Goal: Transaction & Acquisition: Purchase product/service

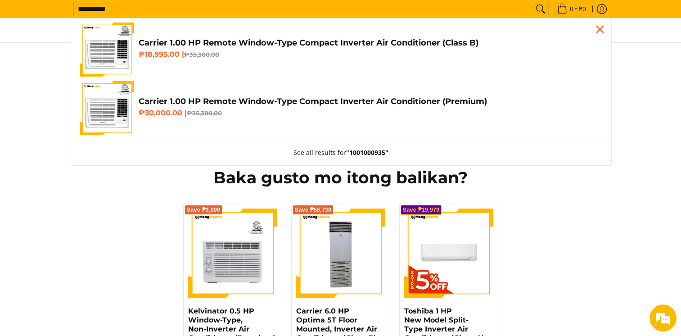
type input "**********"
click at [157, 45] on h4 "Carrier 1.00 HP Remote Window-Type Compact Inverter Air Conditioner (Class B)" at bounding box center [371, 43] width 464 height 10
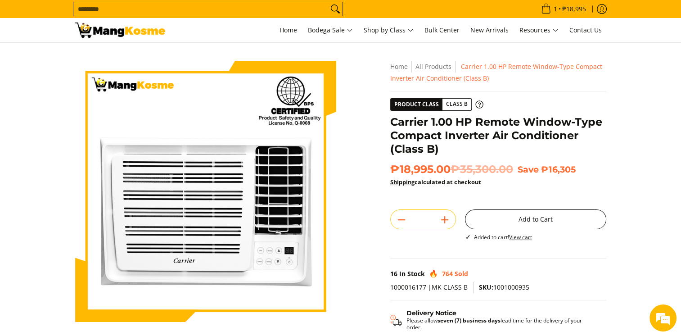
click at [494, 221] on button "Add to Cart" at bounding box center [535, 219] width 141 height 20
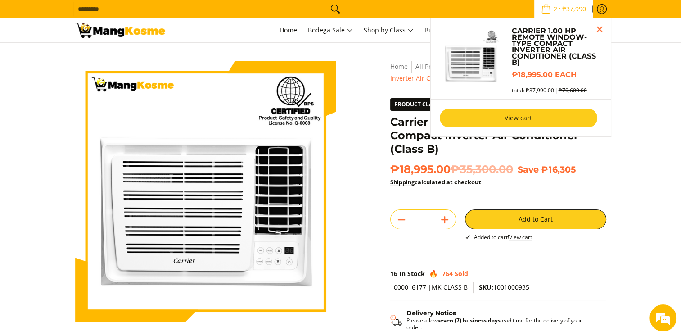
click at [476, 113] on link "View cart" at bounding box center [519, 118] width 158 height 19
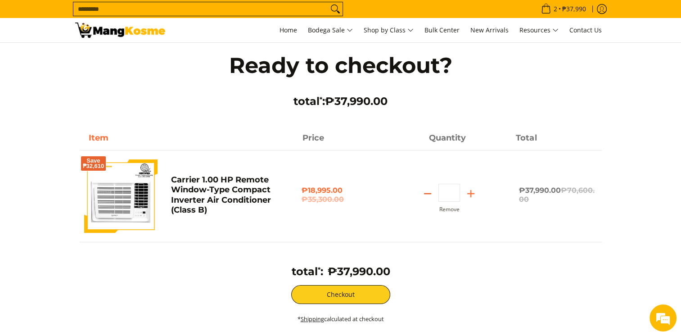
click at [425, 193] on icon "Subtract" at bounding box center [427, 193] width 13 height 13
type input "*"
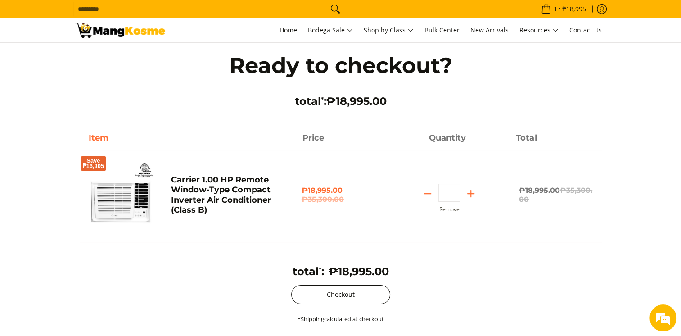
click at [325, 298] on button "Checkout" at bounding box center [340, 294] width 99 height 19
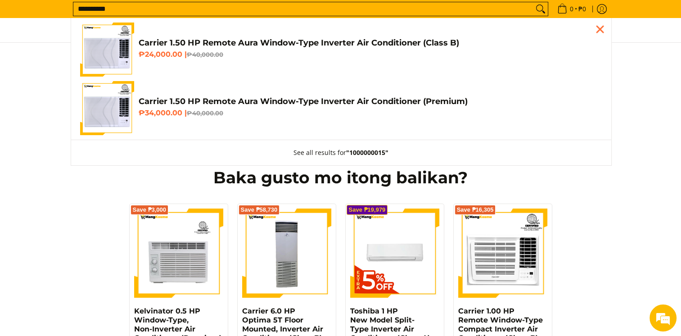
type input "**********"
click at [182, 42] on h4 "Carrier 1.50 HP Remote Aura Window-Type Inverter Air Conditioner (Class B)" at bounding box center [371, 43] width 464 height 10
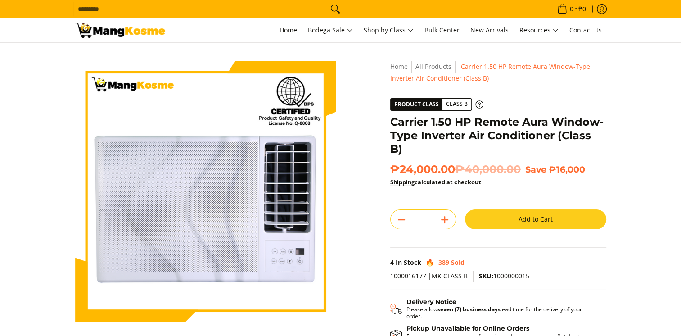
click at [523, 209] on button "Add to Cart" at bounding box center [535, 219] width 141 height 20
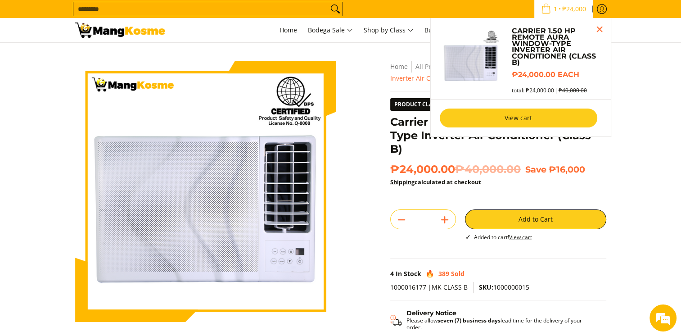
click at [540, 117] on link "View cart" at bounding box center [519, 118] width 158 height 19
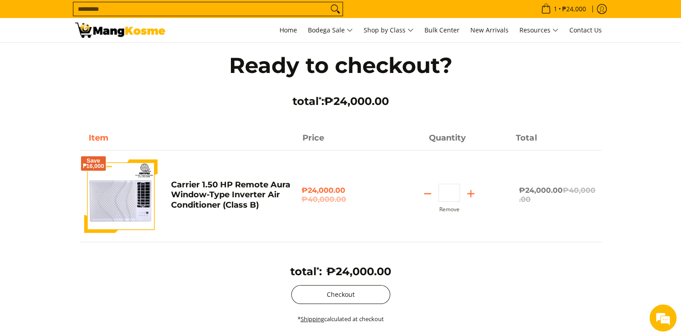
click at [358, 298] on button "Checkout" at bounding box center [340, 294] width 99 height 19
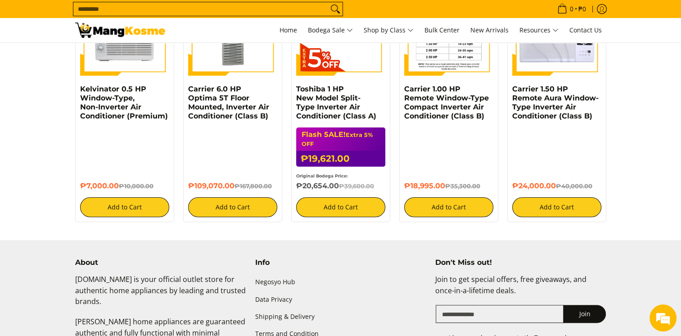
scroll to position [153, 0]
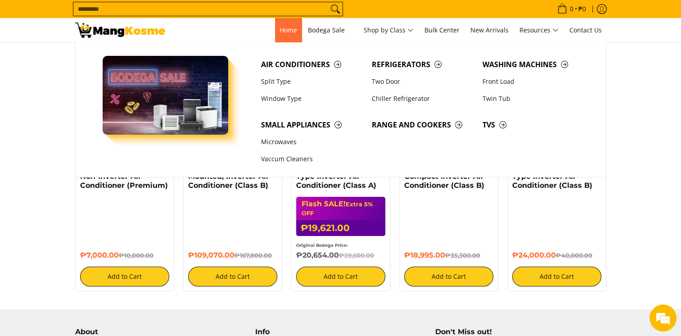
click at [280, 26] on span "Home" at bounding box center [289, 30] width 18 height 9
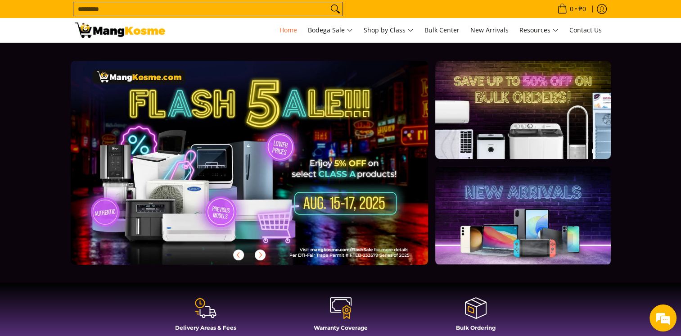
click at [331, 150] on link at bounding box center [264, 170] width 387 height 218
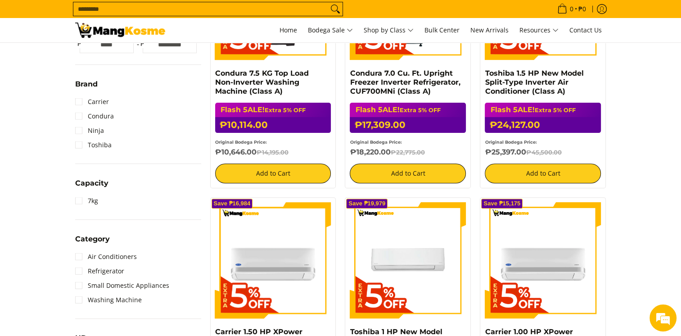
scroll to position [225, 0]
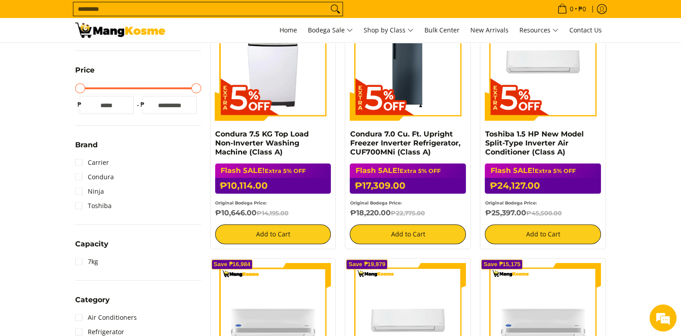
click at [204, 9] on input "Search..." at bounding box center [200, 9] width 255 height 14
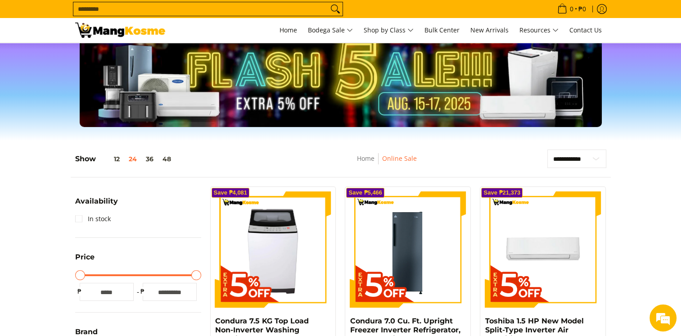
scroll to position [0, 0]
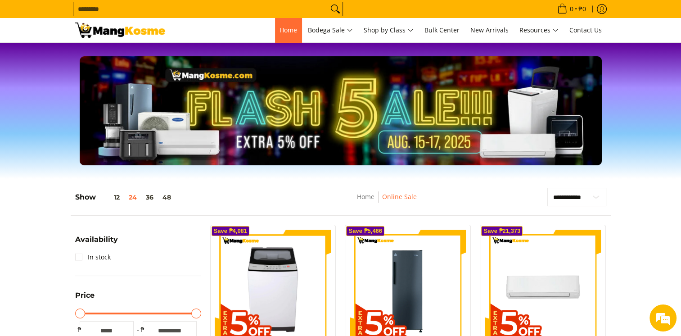
click at [285, 29] on span "Home" at bounding box center [289, 30] width 18 height 9
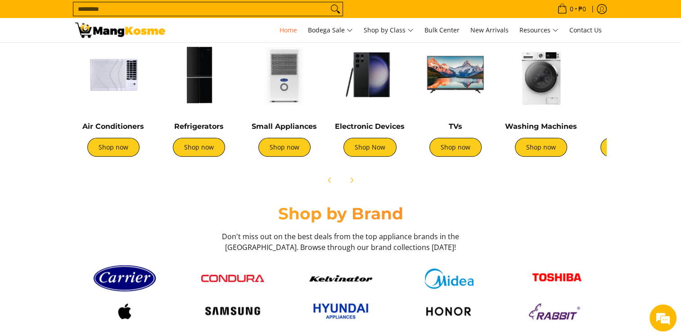
scroll to position [0, 716]
click at [288, 37] on link "Home" at bounding box center [288, 30] width 27 height 24
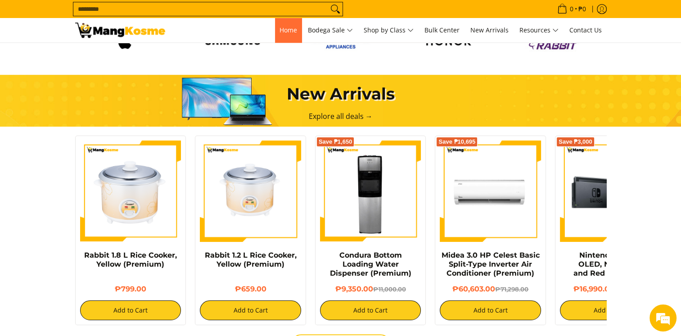
scroll to position [0, 1]
click at [293, 27] on span "Home" at bounding box center [289, 30] width 18 height 9
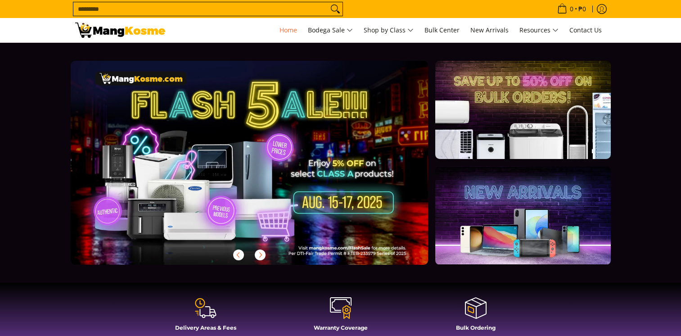
scroll to position [135, 0]
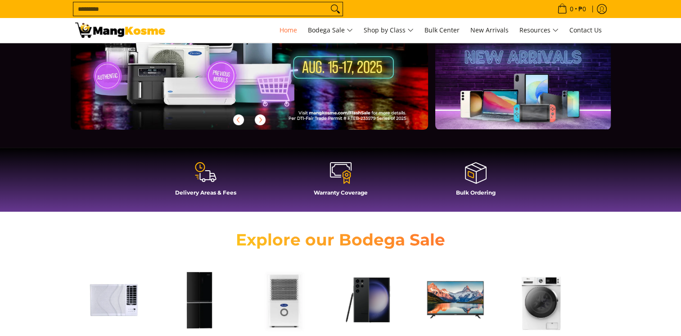
click at [208, 168] on icon at bounding box center [206, 172] width 22 height 22
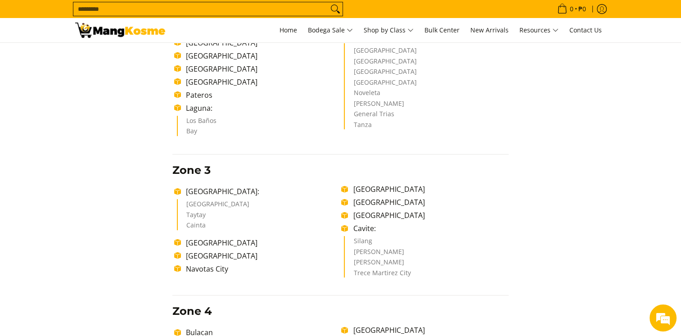
scroll to position [360, 0]
